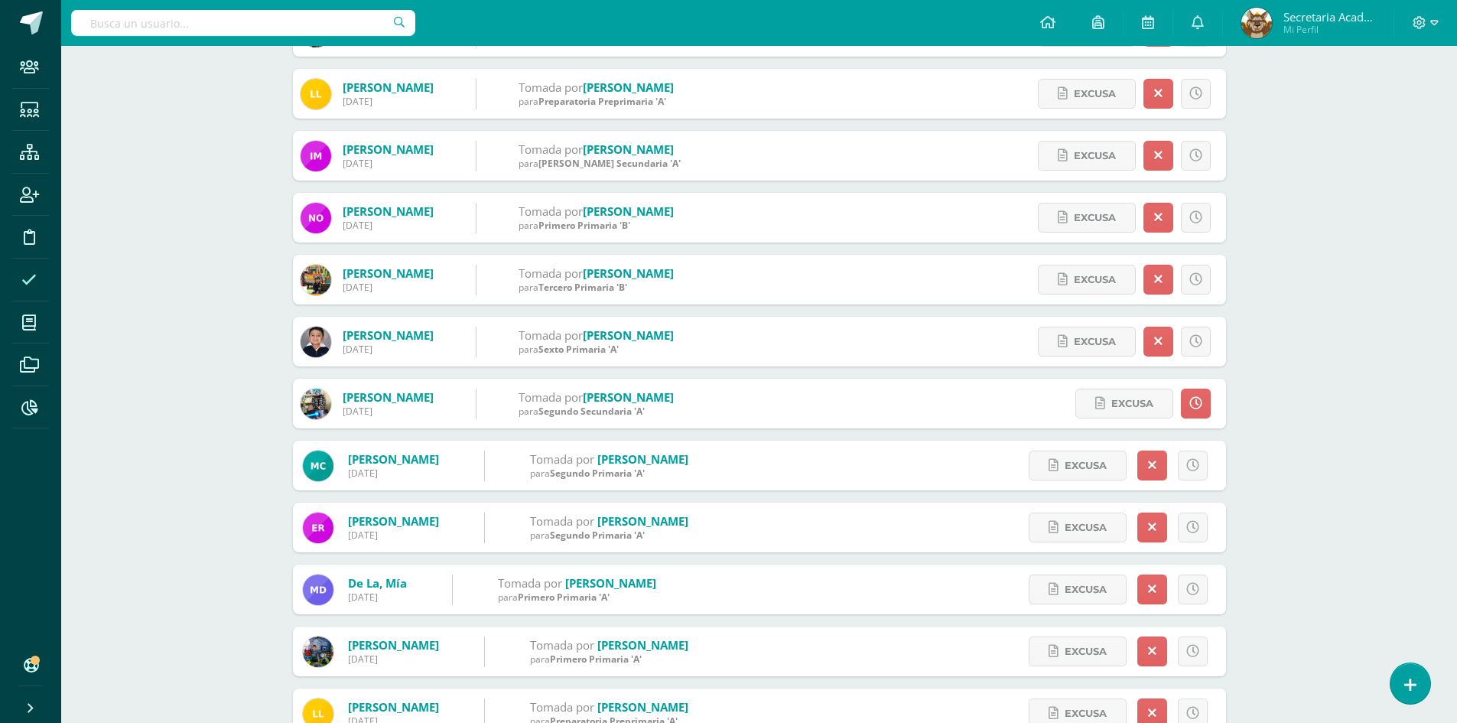
scroll to position [75, 0]
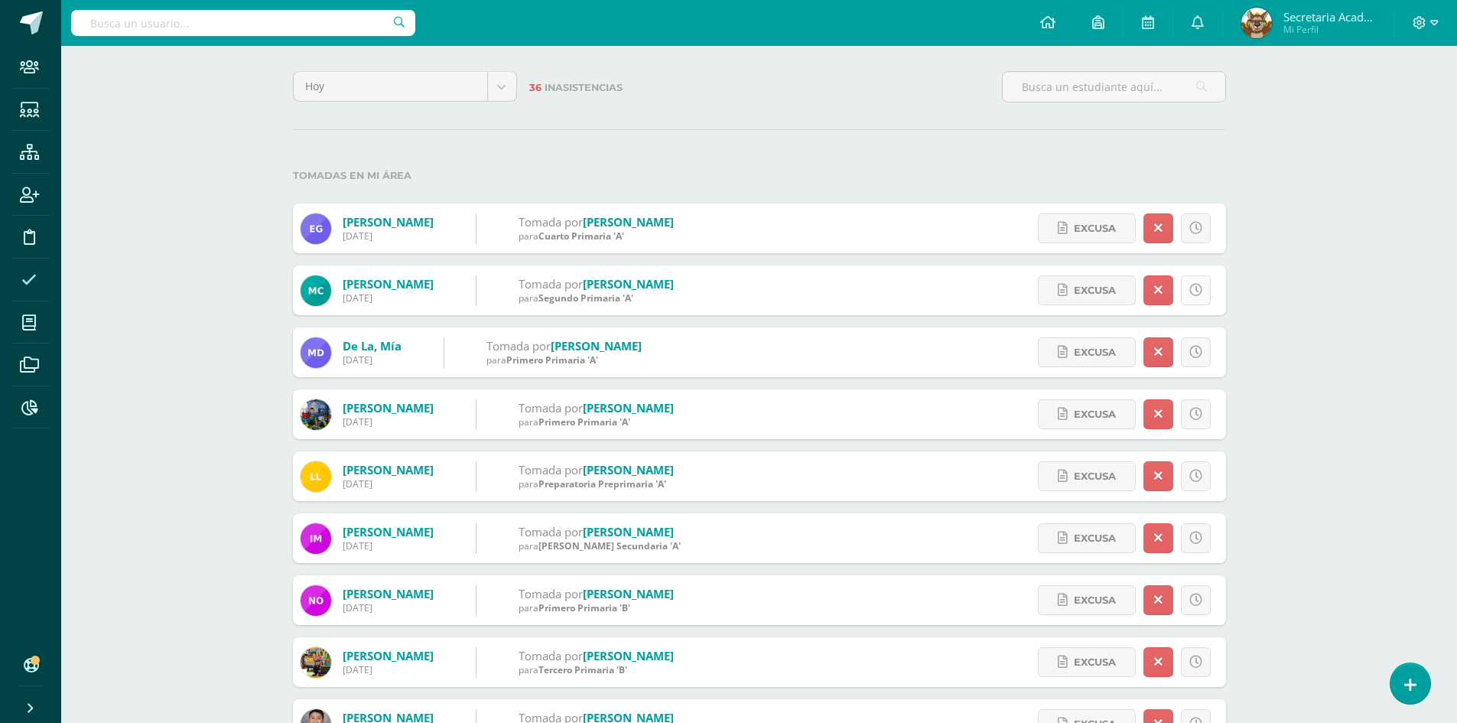
click at [1193, 285] on icon at bounding box center [1196, 290] width 13 height 13
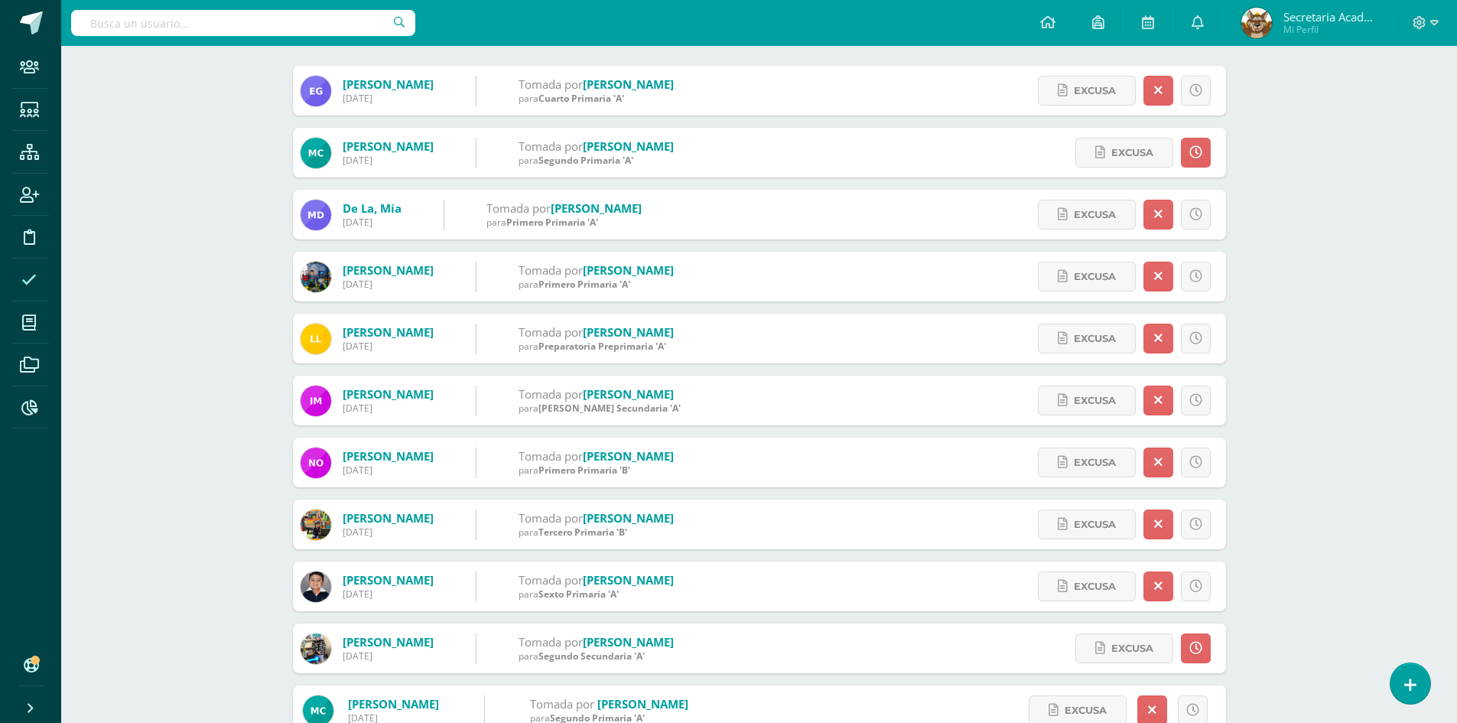
scroll to position [228, 0]
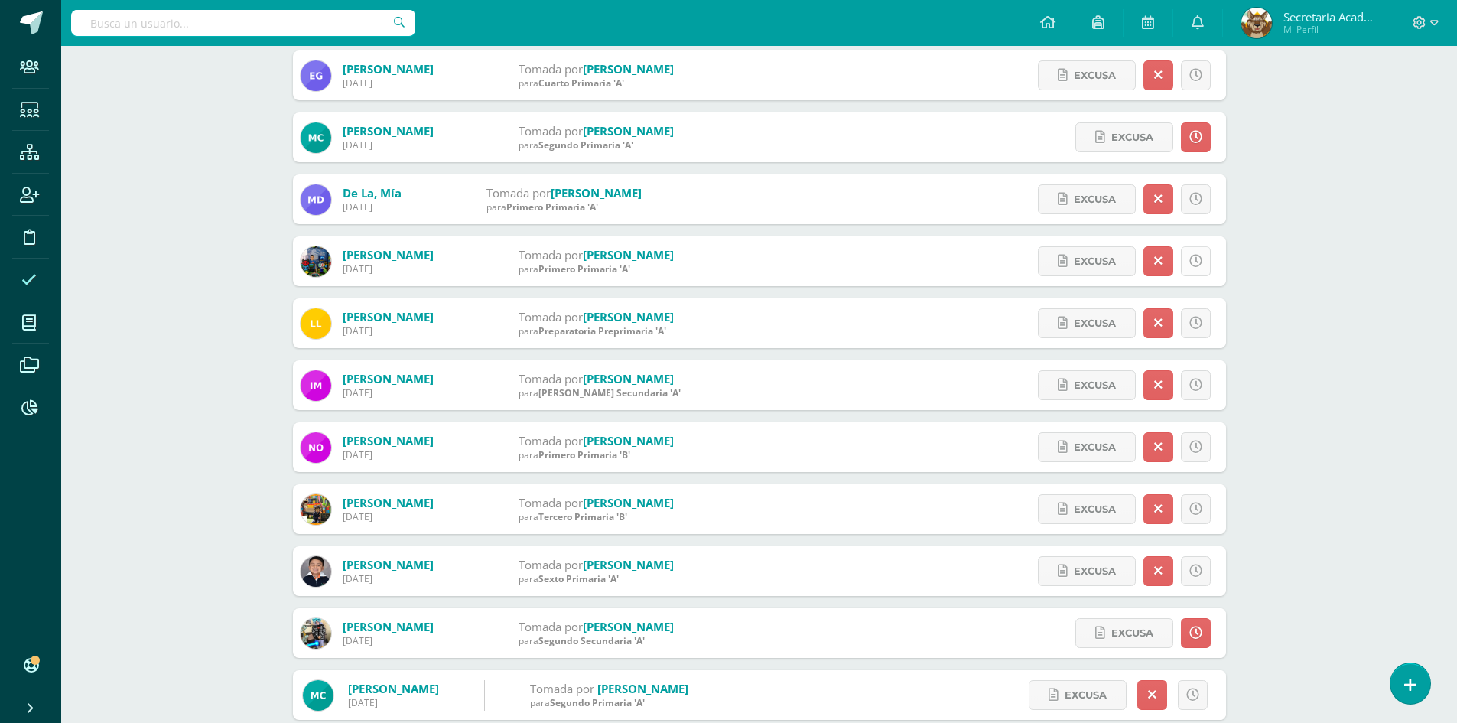
click at [1198, 259] on icon at bounding box center [1196, 261] width 13 height 13
drag, startPoint x: 1195, startPoint y: 326, endPoint x: 1244, endPoint y: 337, distance: 50.3
click at [1196, 324] on icon at bounding box center [1196, 323] width 13 height 13
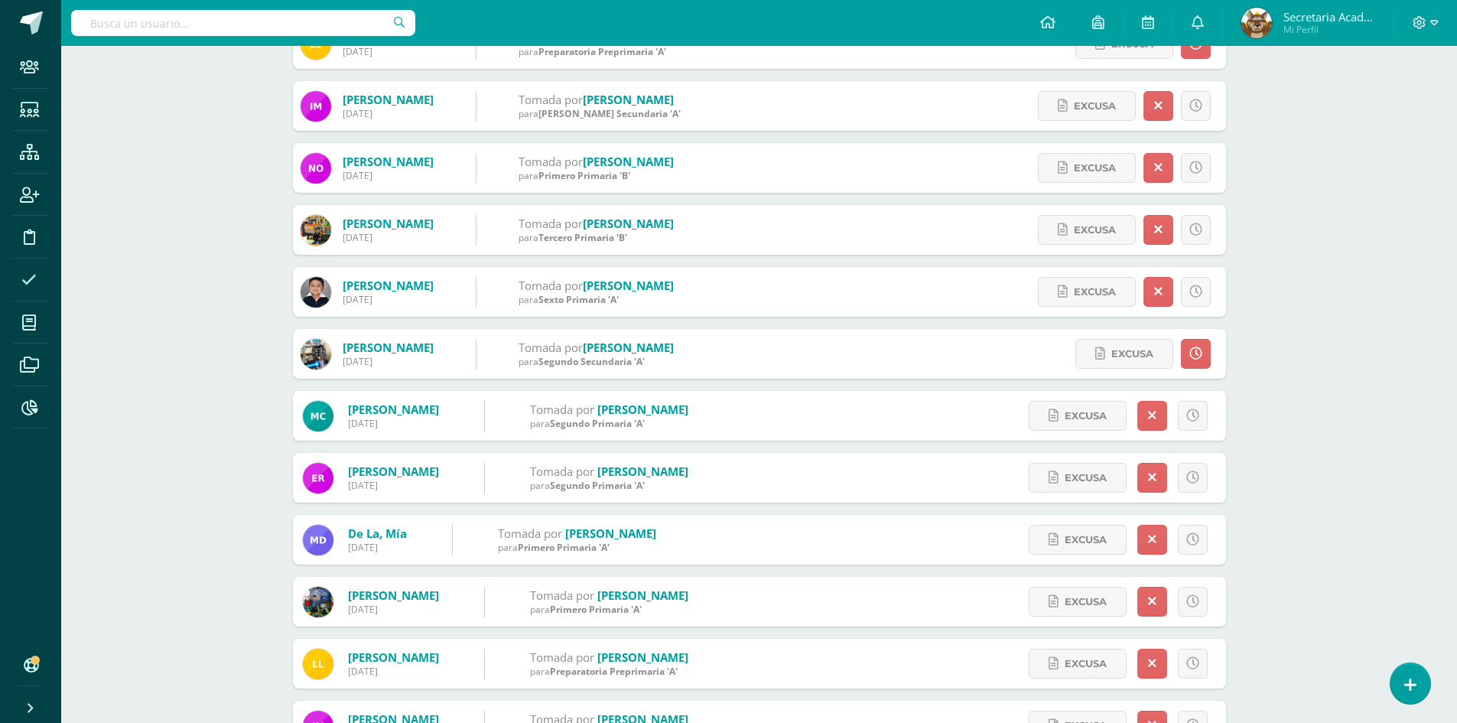
scroll to position [534, 0]
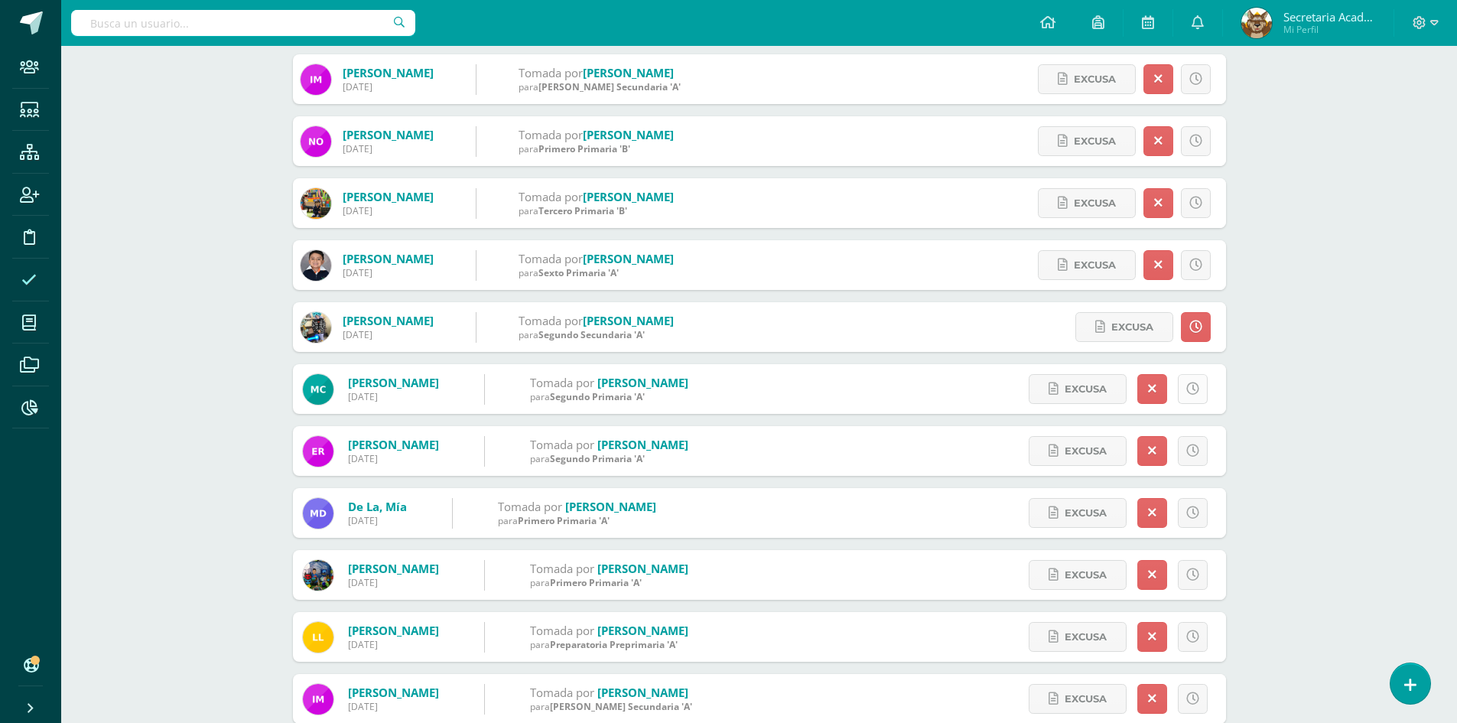
click at [1193, 386] on icon at bounding box center [1193, 388] width 13 height 13
click at [1190, 388] on icon at bounding box center [1193, 388] width 13 height 13
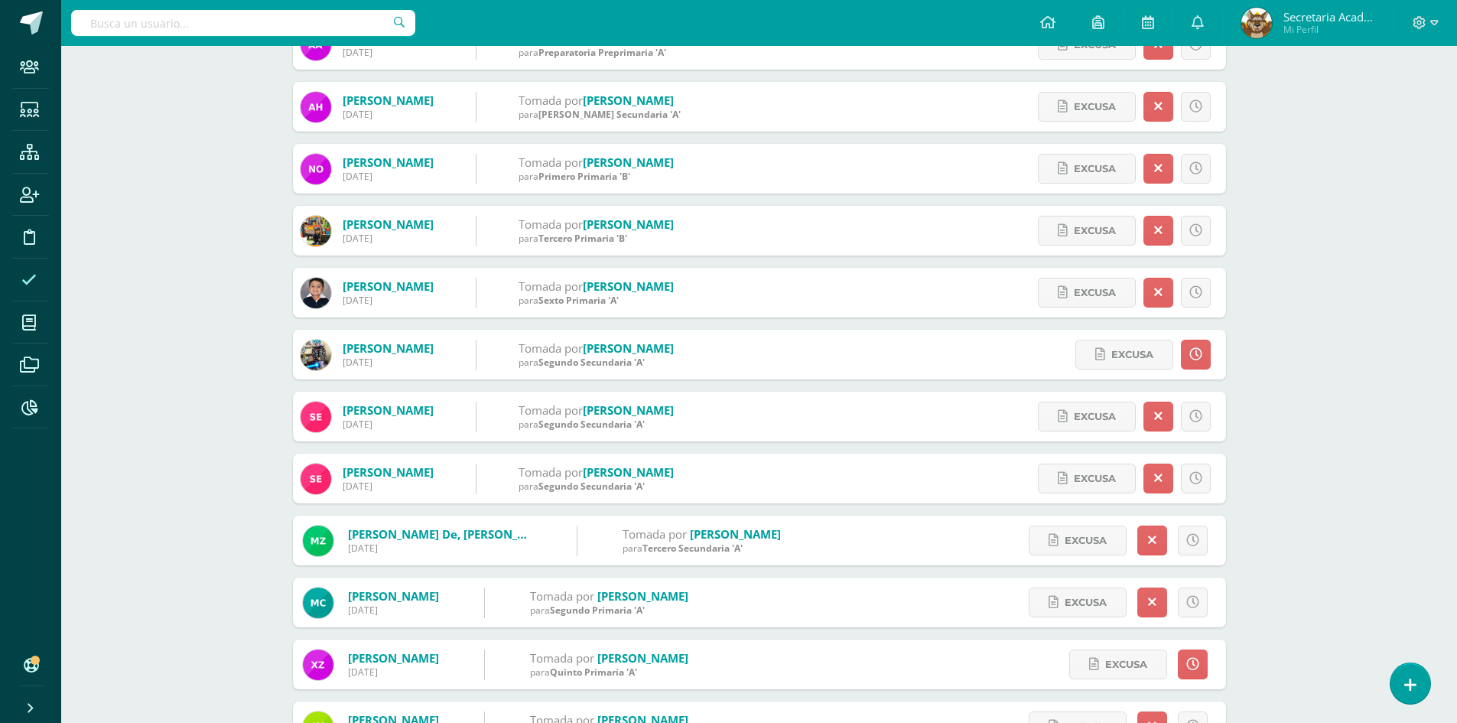
scroll to position [535, 0]
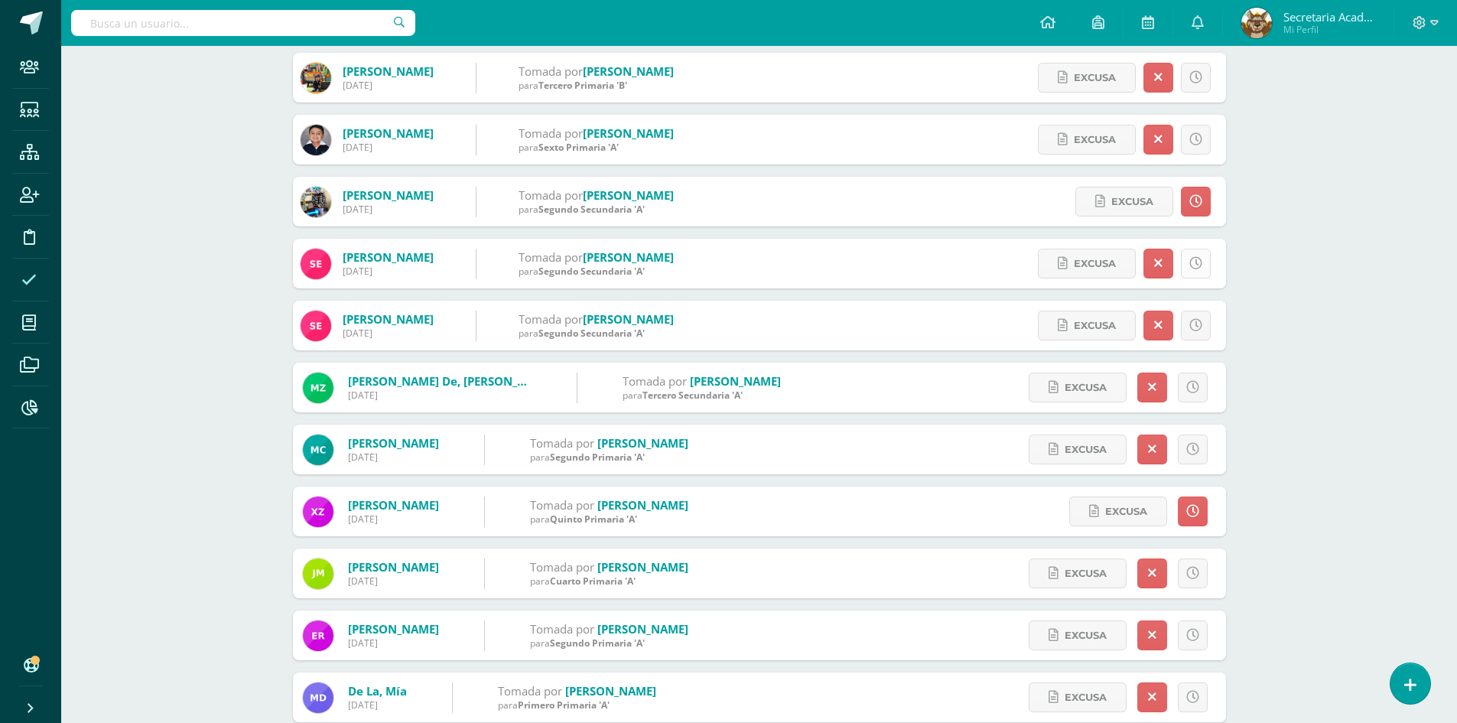
click at [1203, 256] on link at bounding box center [1196, 264] width 30 height 30
click at [1196, 322] on icon at bounding box center [1196, 325] width 13 height 13
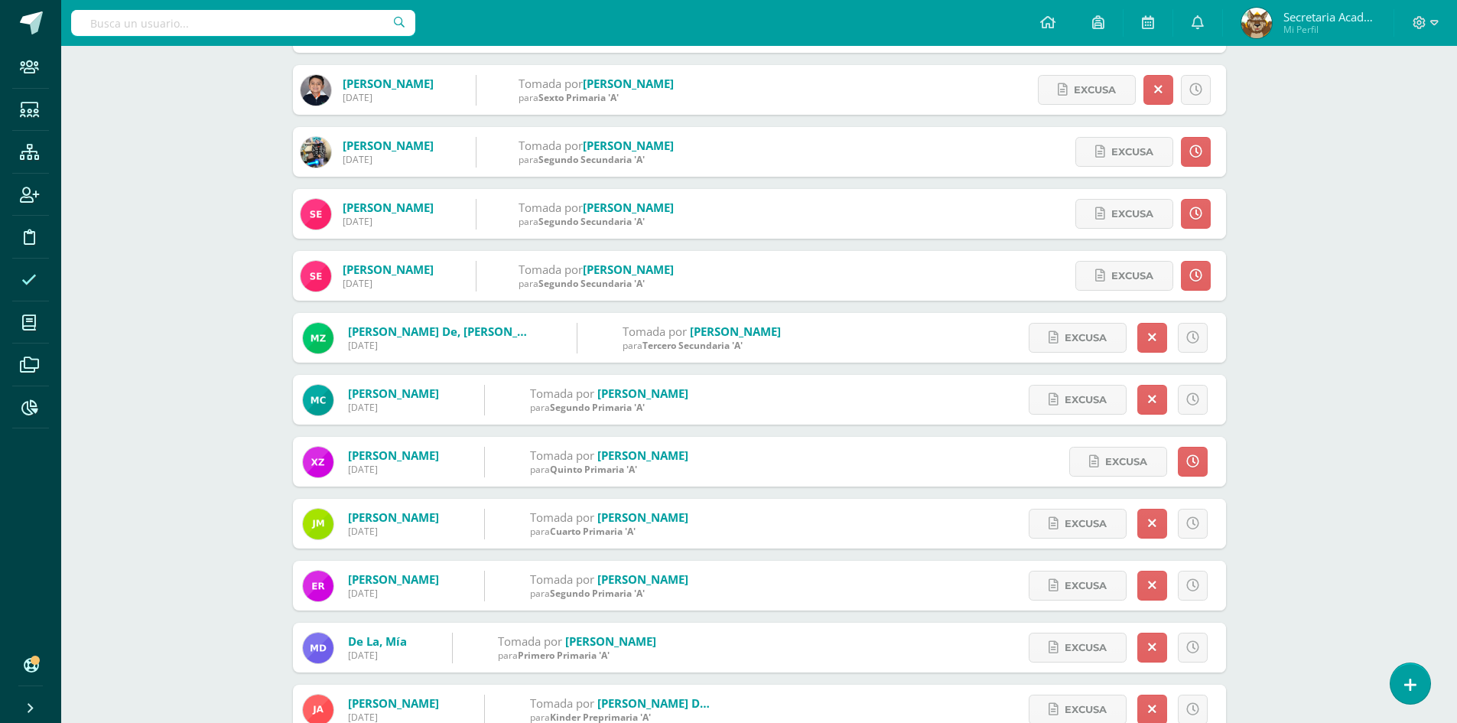
scroll to position [612, 0]
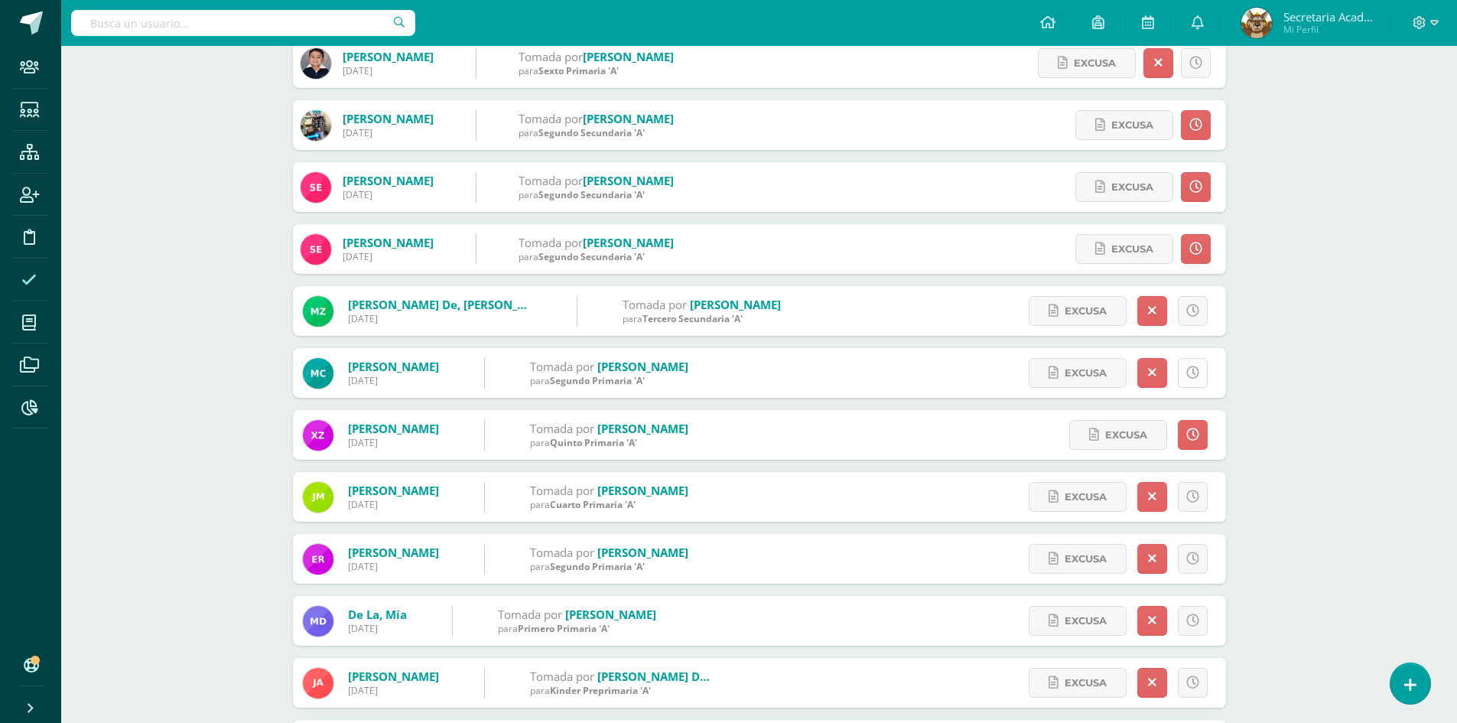
click at [1193, 369] on icon at bounding box center [1193, 372] width 13 height 13
click at [1191, 367] on icon at bounding box center [1193, 372] width 13 height 13
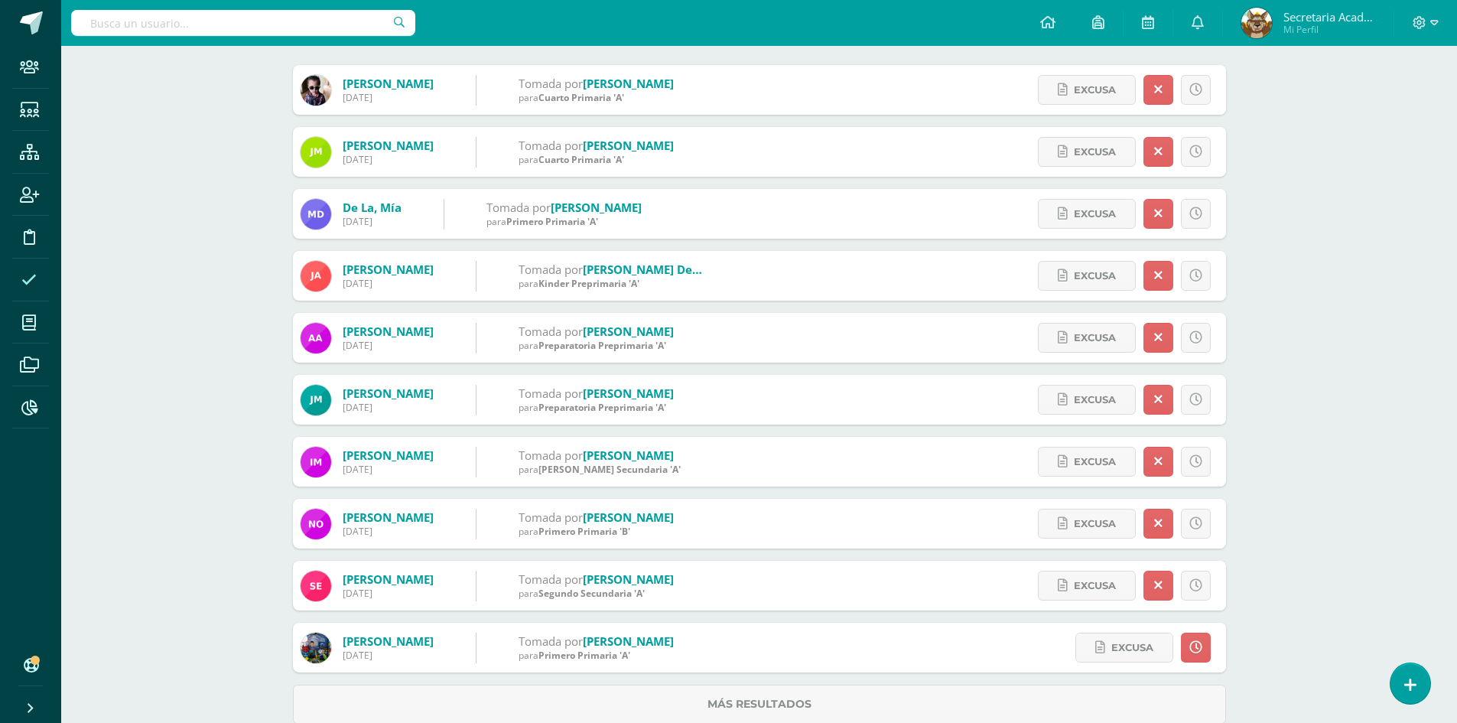
scroll to position [245, 0]
